Goal: Navigation & Orientation: Find specific page/section

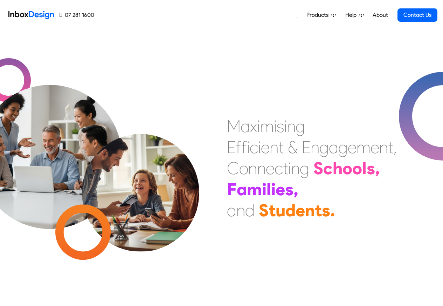
click at [309, 16] on span "Products" at bounding box center [318, 15] width 25 height 8
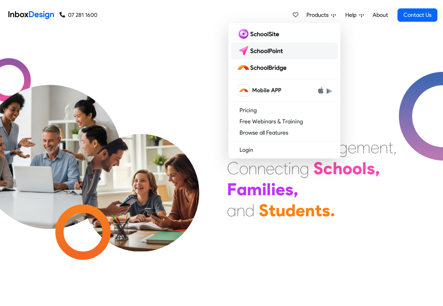
click at [263, 52] on img at bounding box center [261, 50] width 49 height 11
